Goal: Information Seeking & Learning: Learn about a topic

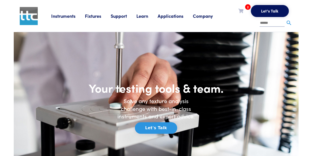
click at [175, 16] on link "Applications" at bounding box center [175, 16] width 35 height 6
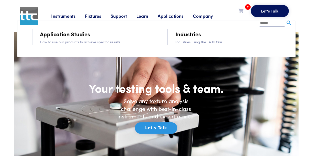
click at [260, 24] on input "text" at bounding box center [272, 24] width 25 height 8
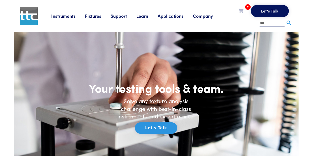
type input "***"
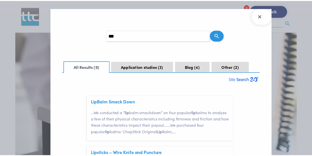
scroll to position [25, 0]
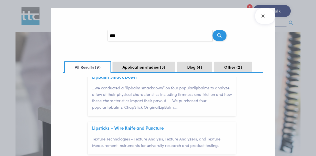
click at [121, 79] on link "[MEDICAL_DATA] Smack Down" at bounding box center [114, 77] width 45 height 6
click at [266, 15] on icon "Close Search Results" at bounding box center [263, 16] width 8 height 8
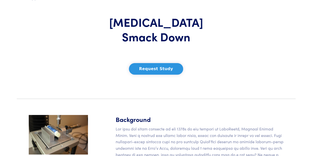
scroll to position [50, 0]
